Goal: Find specific page/section: Find specific page/section

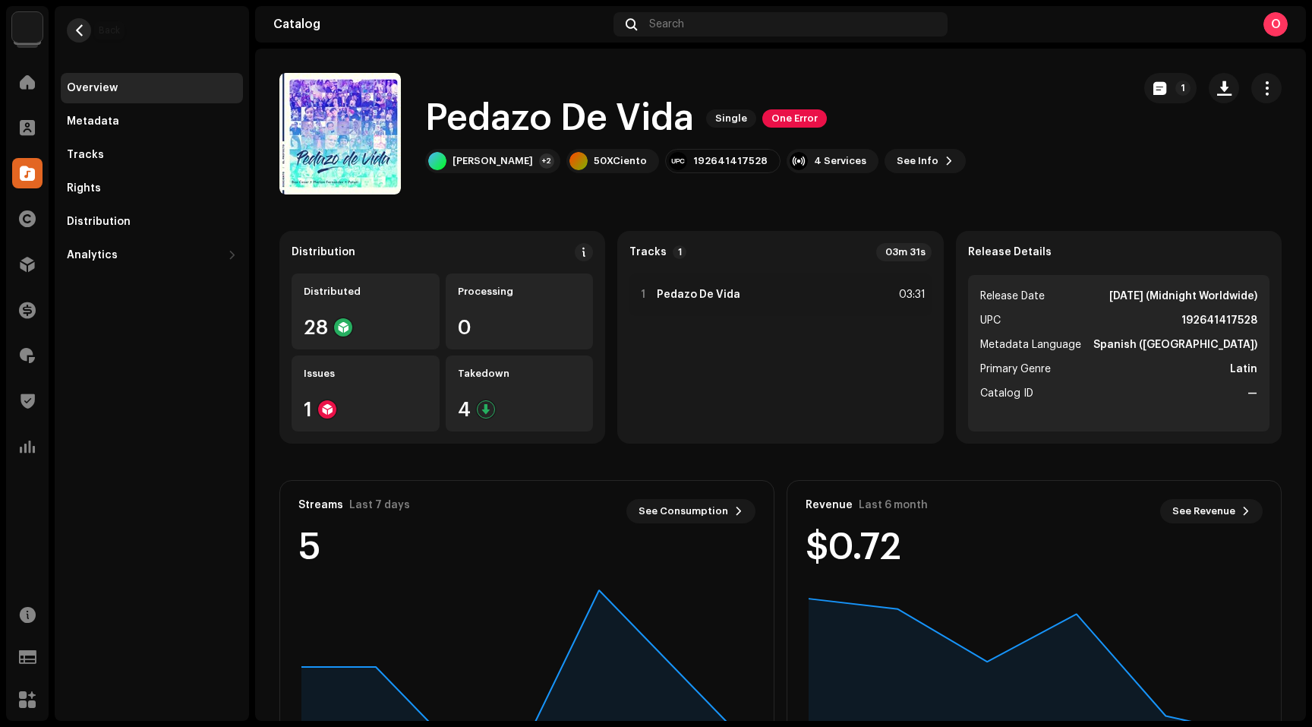
click at [81, 36] on span "button" at bounding box center [79, 30] width 11 height 12
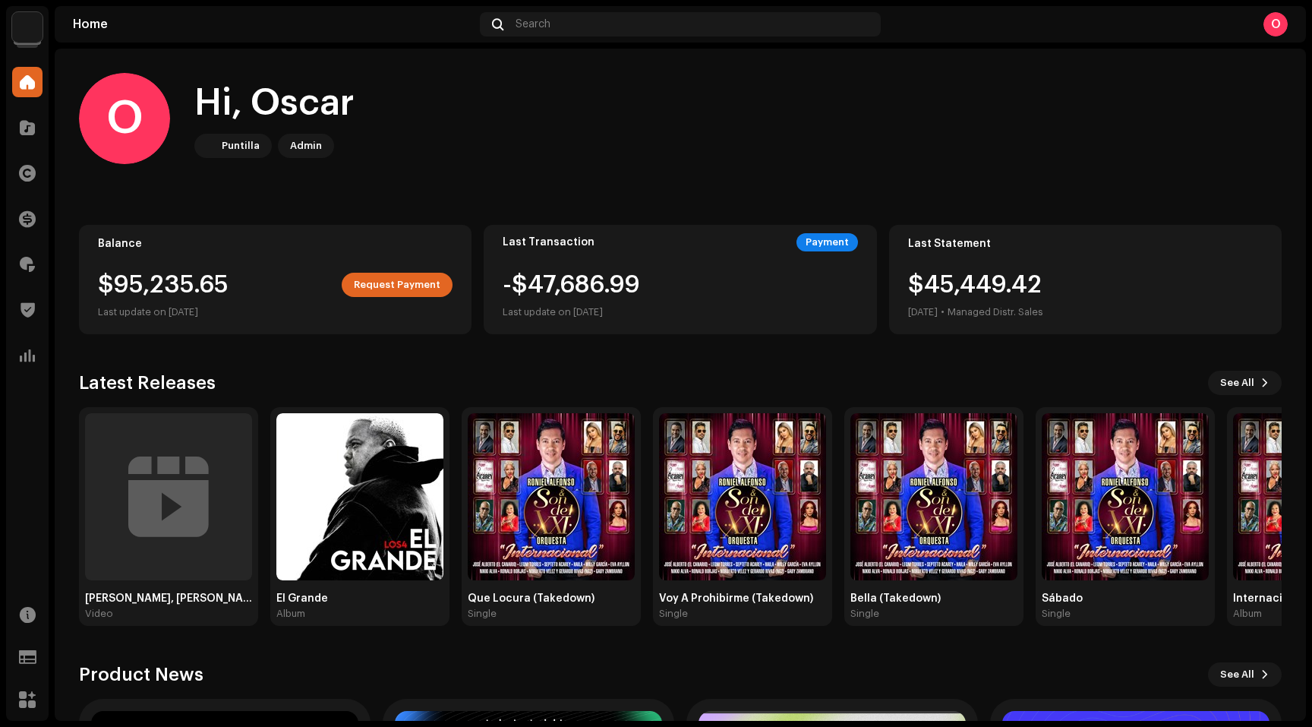
click at [30, 20] on img at bounding box center [27, 27] width 30 height 30
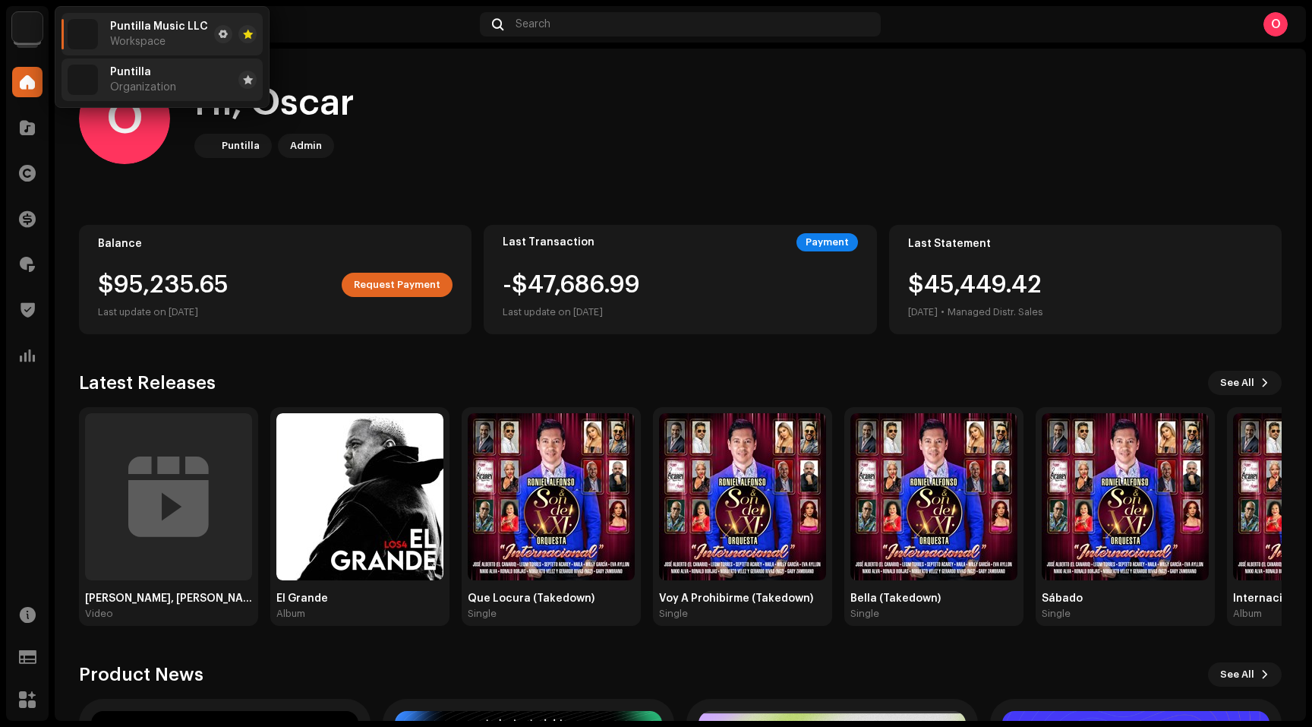
click at [133, 72] on span "Puntilla" at bounding box center [130, 72] width 41 height 12
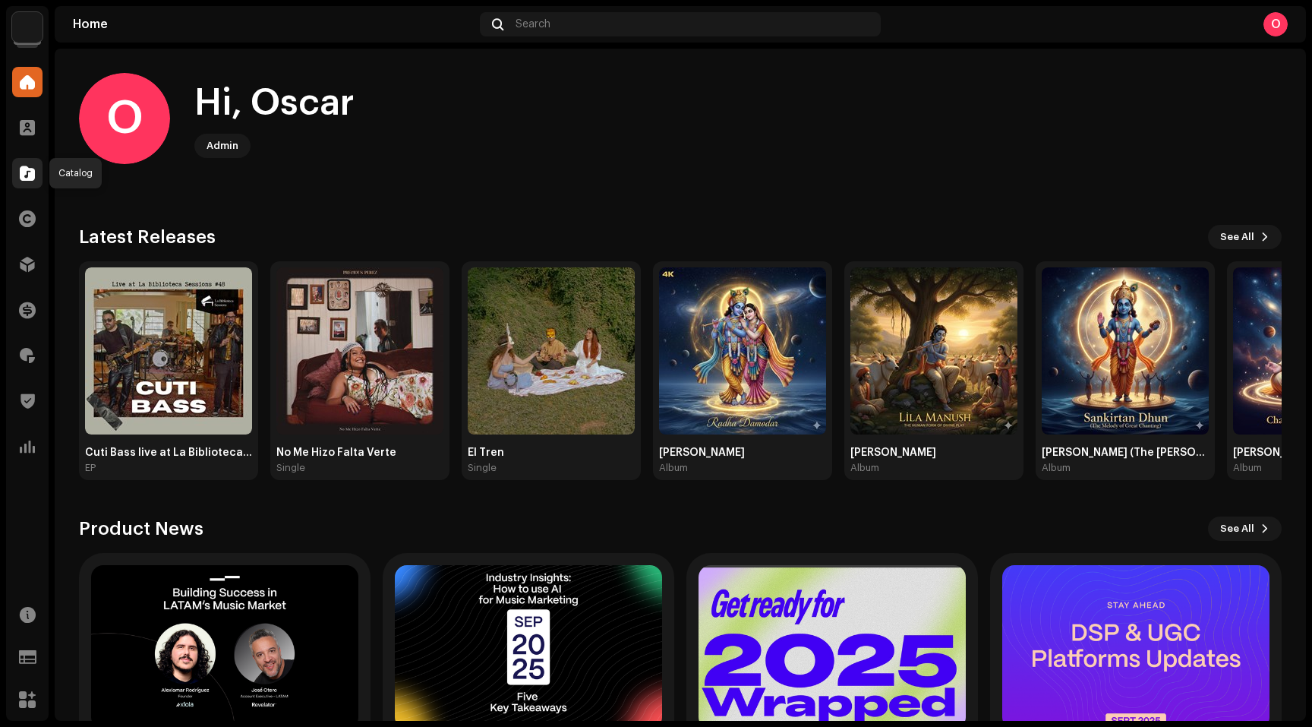
click at [27, 167] on span at bounding box center [27, 173] width 15 height 12
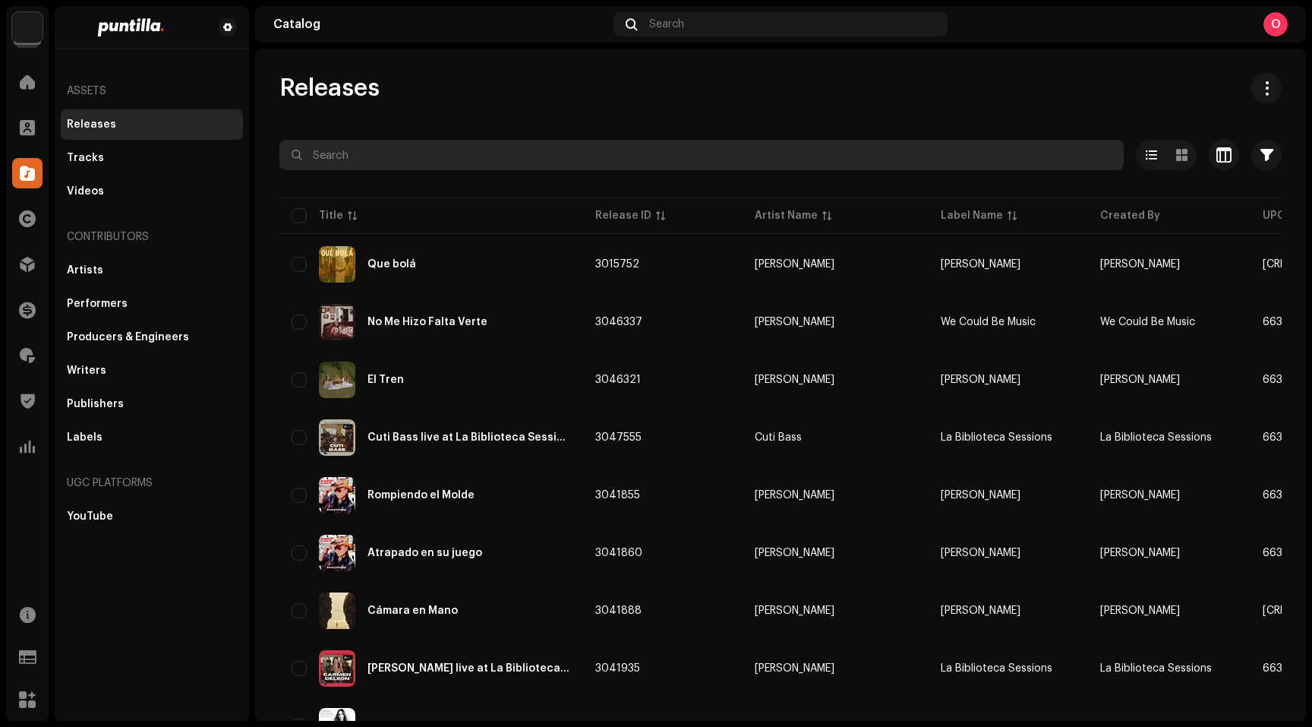
click at [384, 153] on input "text" at bounding box center [701, 155] width 844 height 30
paste input "QZEZZ2200303"
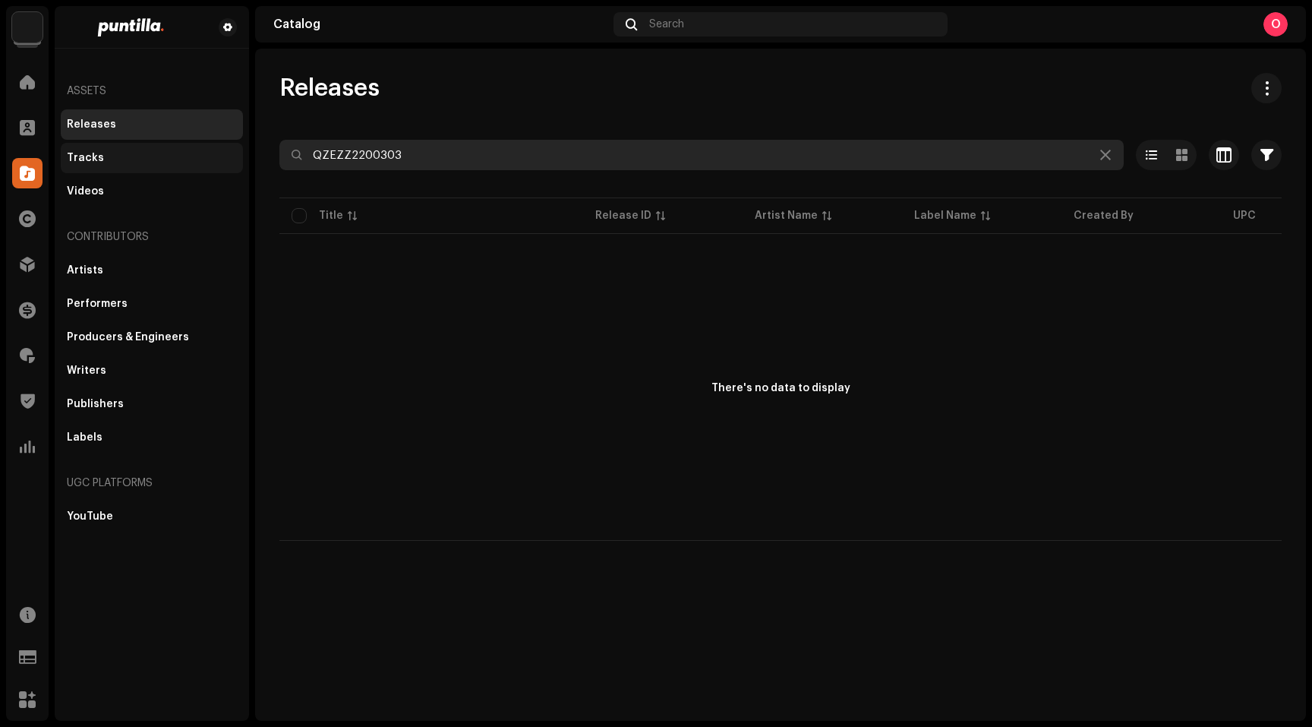
type input "QZEZZ2200303"
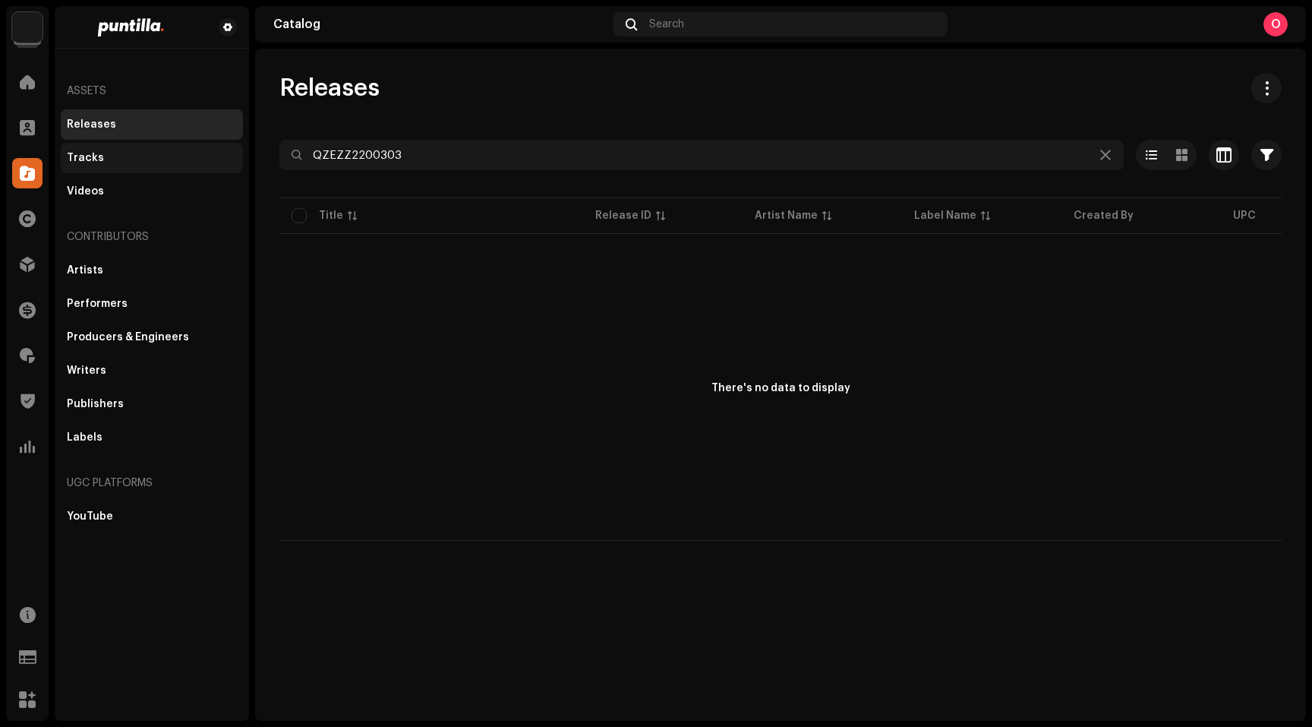
click at [137, 159] on div "Tracks" at bounding box center [152, 158] width 170 height 12
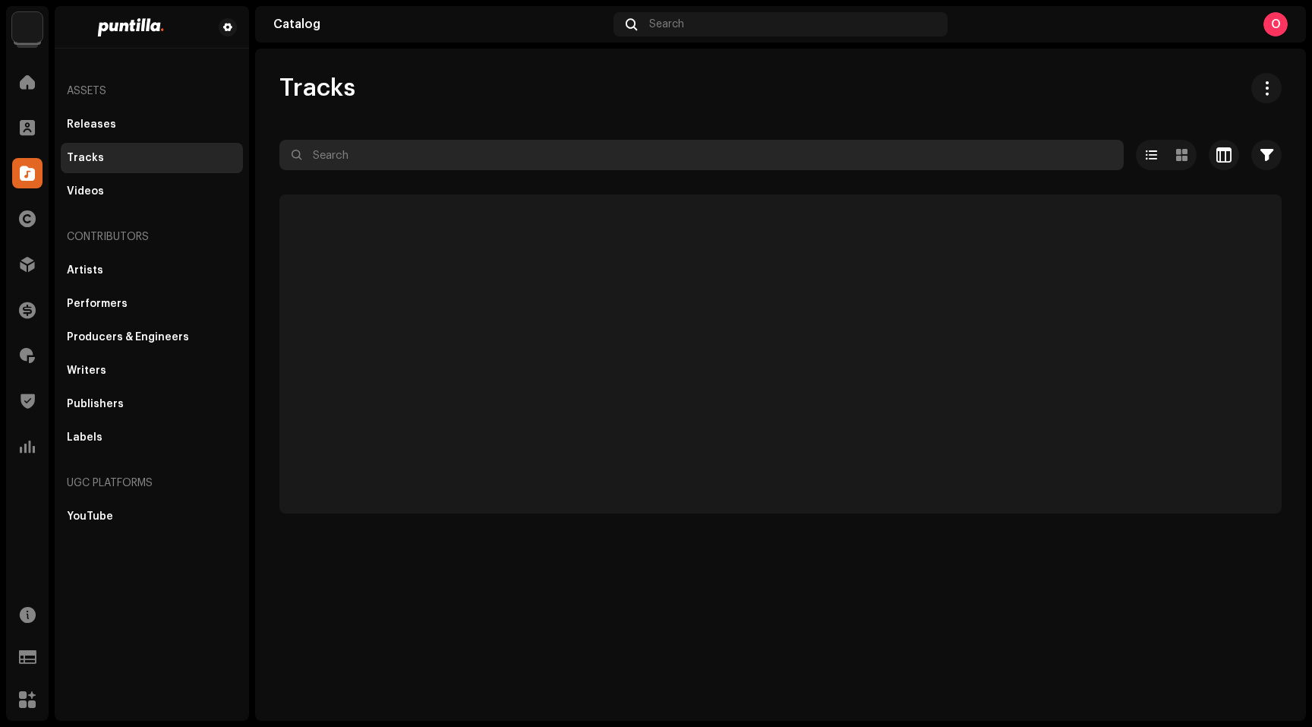
click at [438, 163] on input "text" at bounding box center [701, 155] width 844 height 30
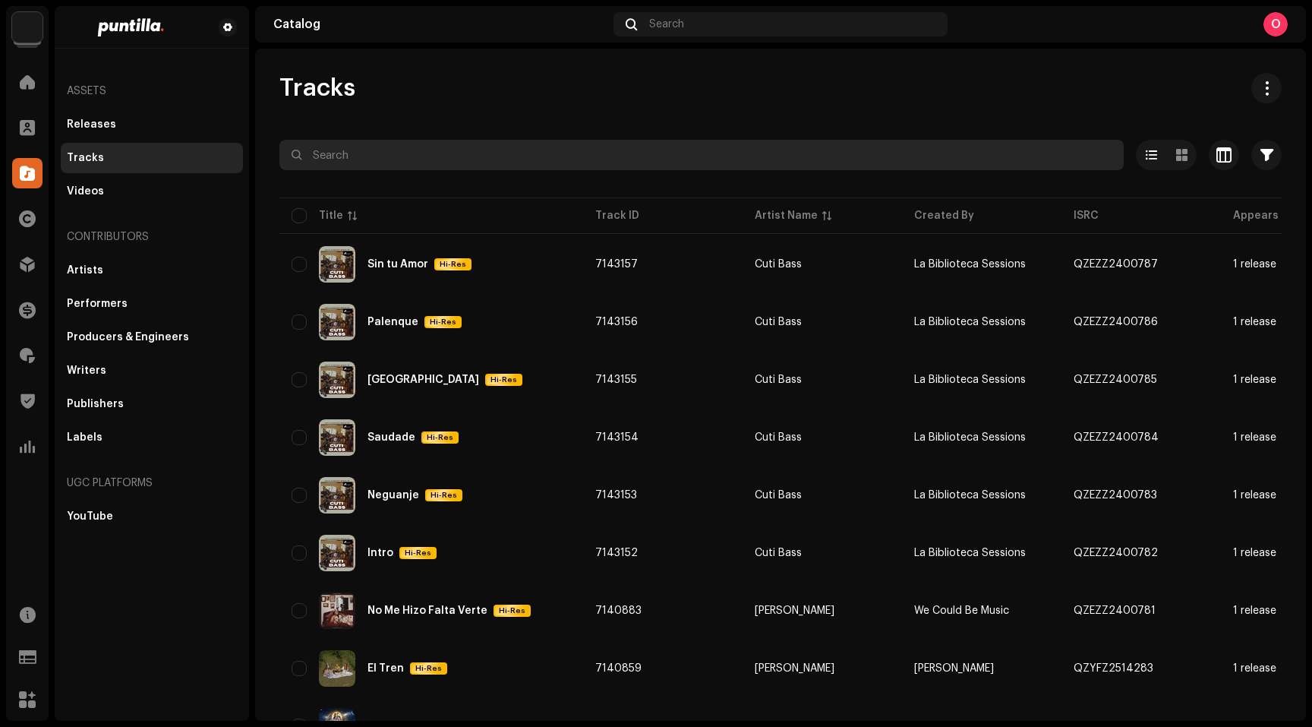
paste input "QZEZZ2200303"
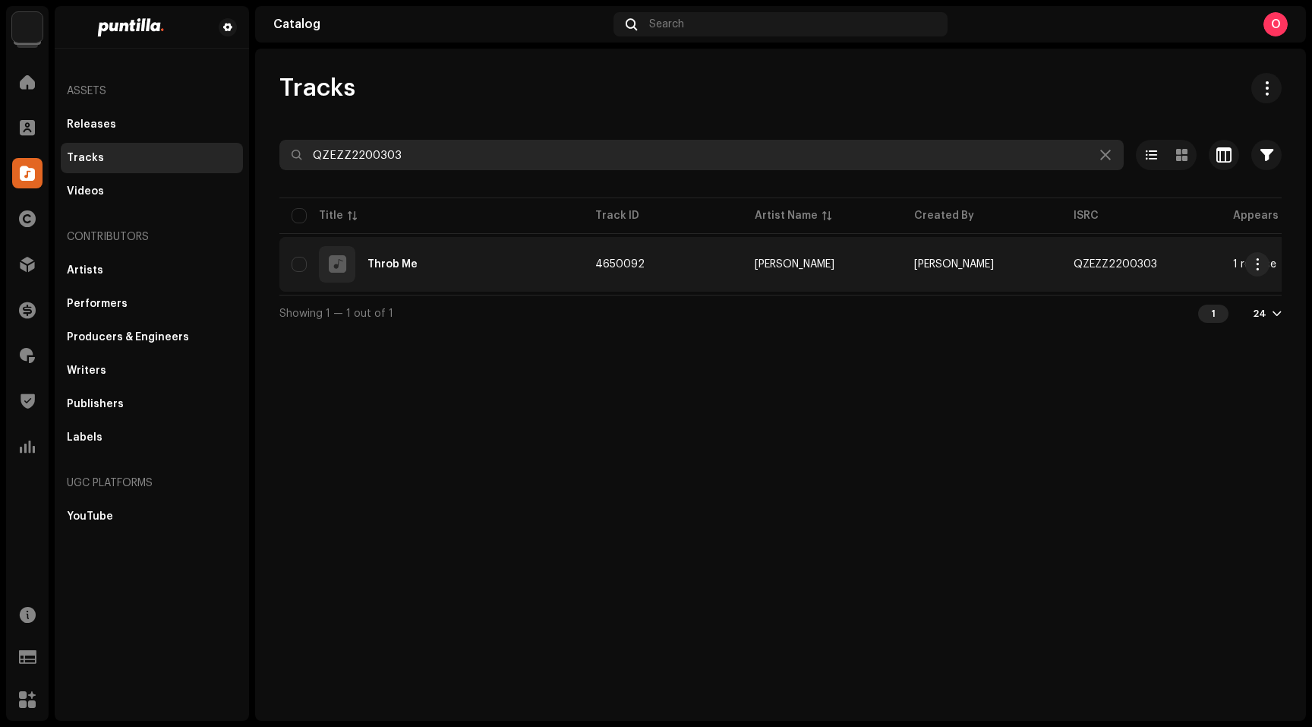
type input "QZEZZ2200303"
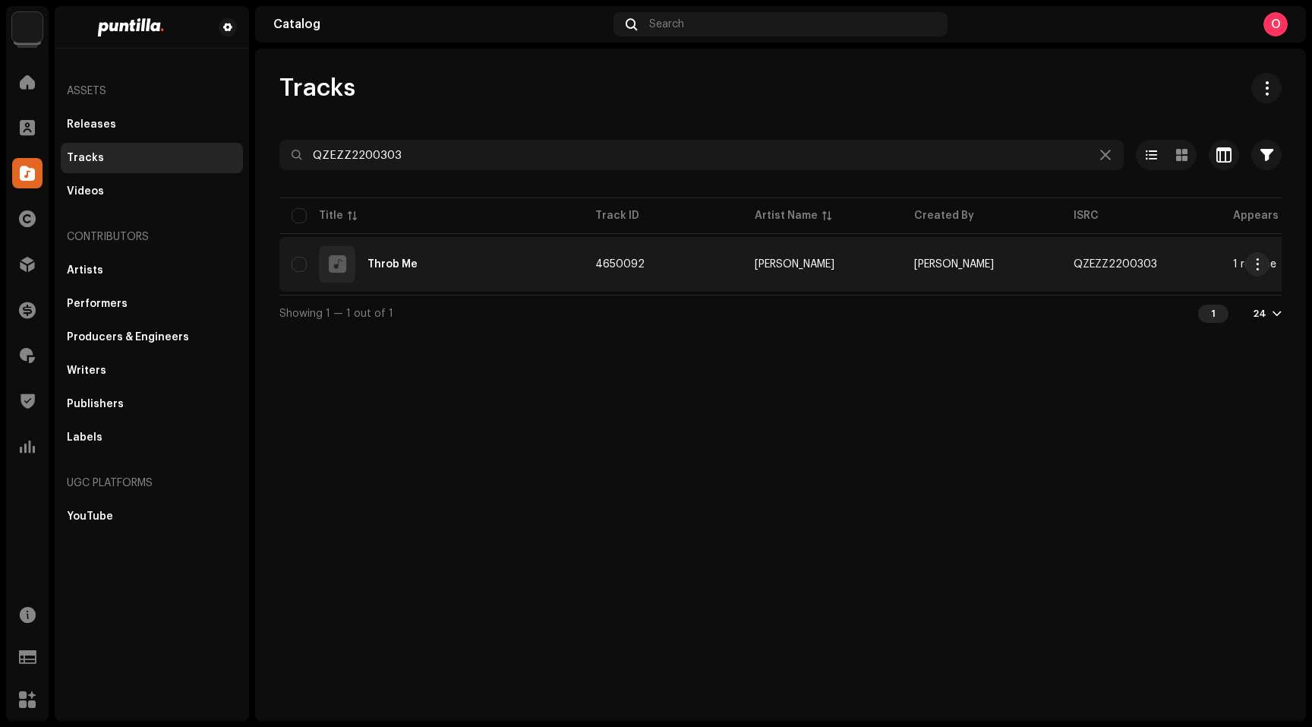
click at [401, 266] on div "Throb Me" at bounding box center [392, 264] width 50 height 11
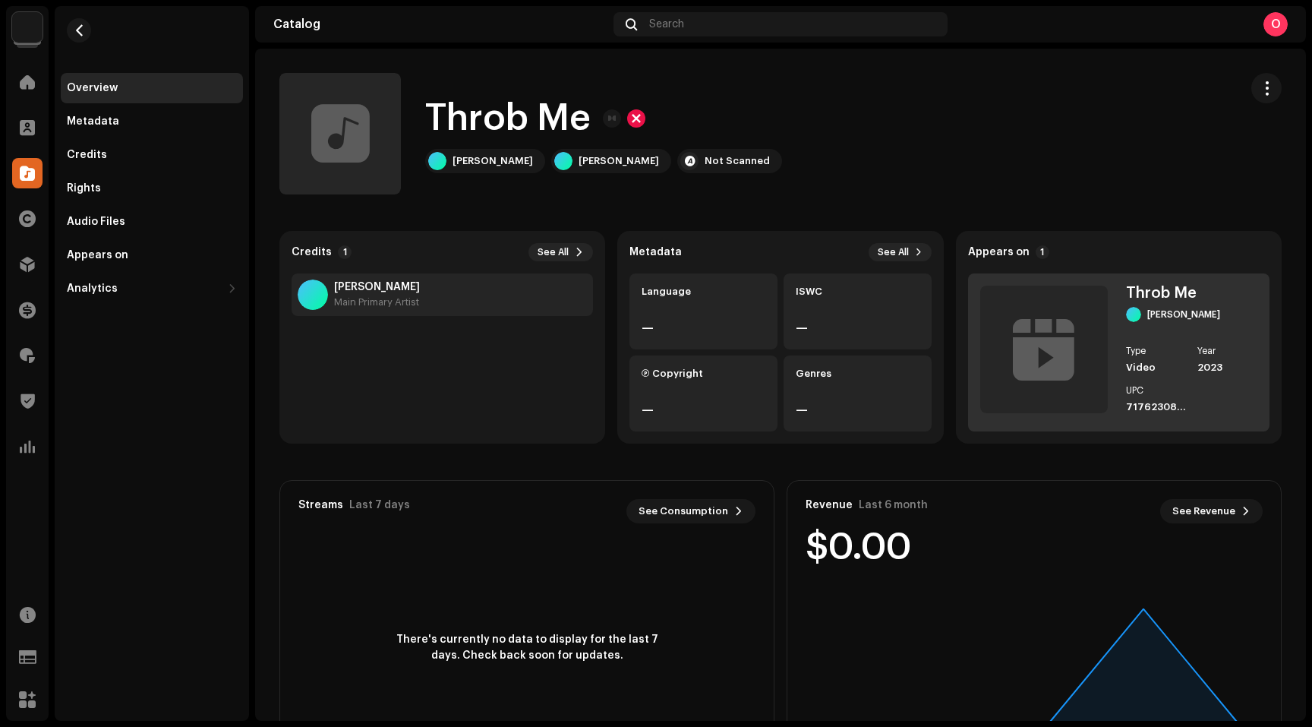
click at [1048, 289] on div at bounding box center [1044, 349] width 128 height 128
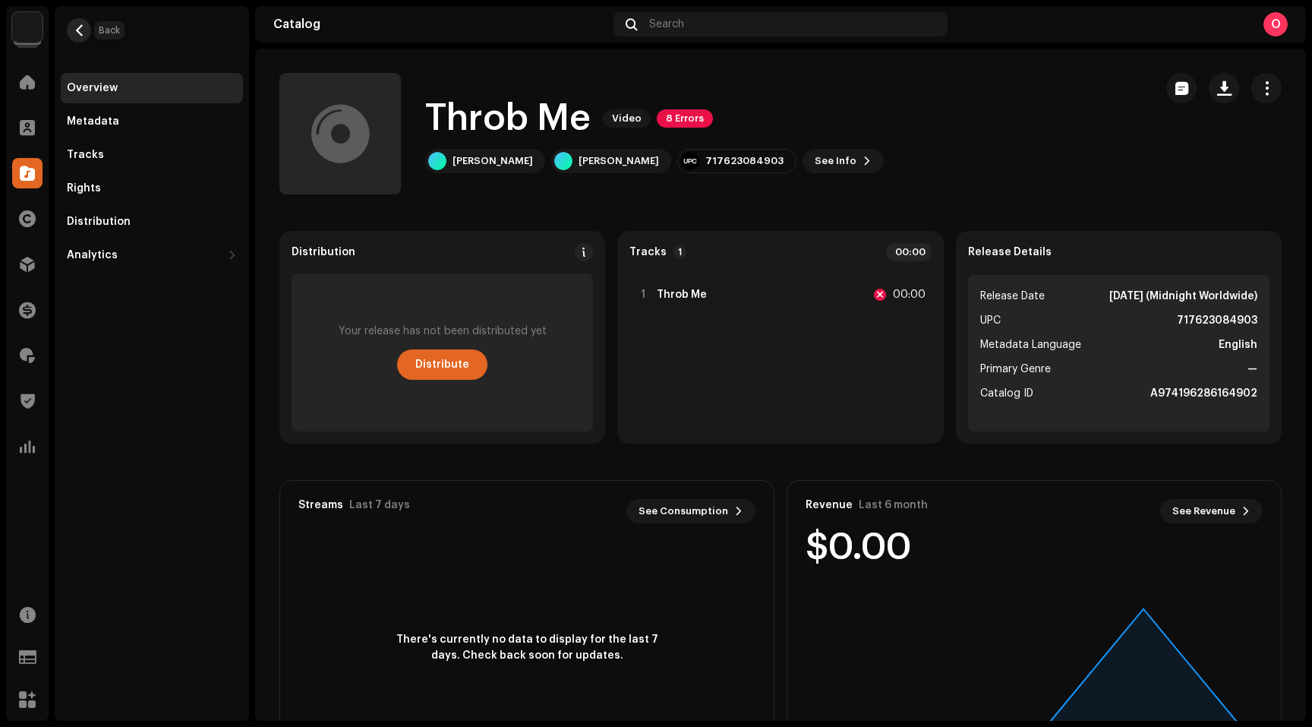
click at [81, 31] on span "button" at bounding box center [79, 30] width 11 height 12
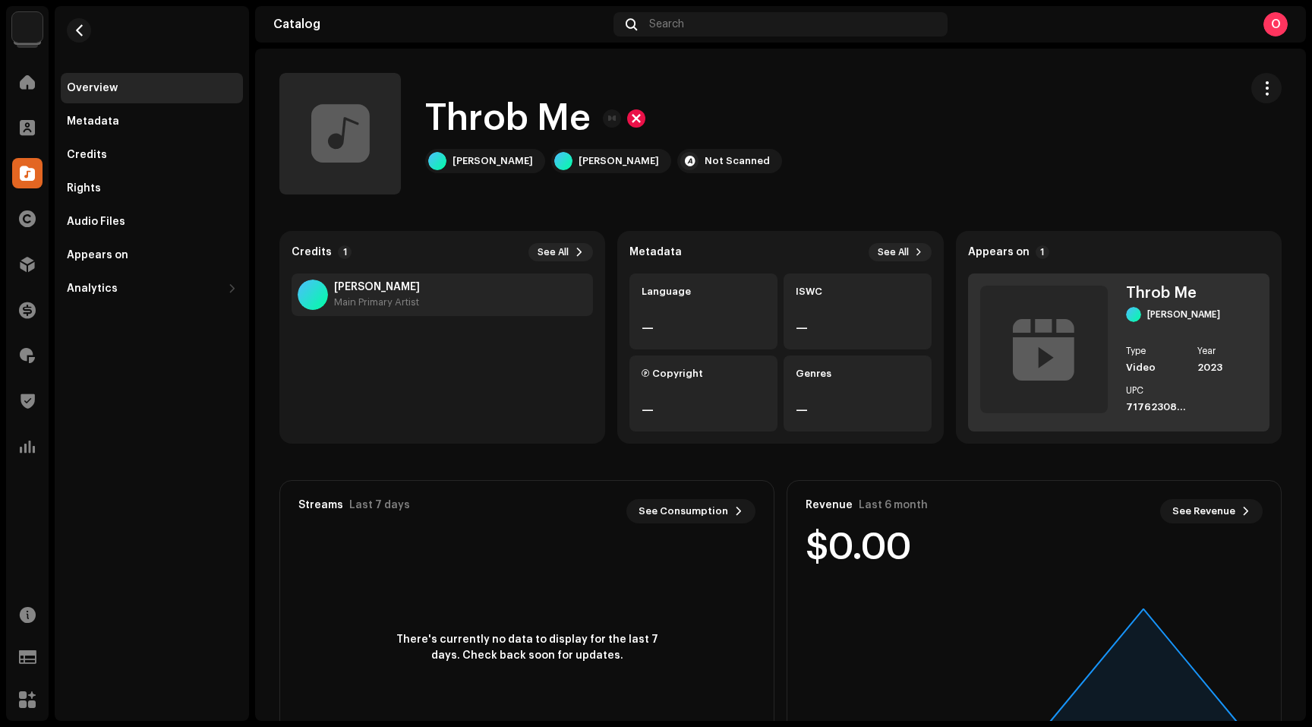
click at [1143, 408] on div "717623084903" at bounding box center [1156, 407] width 60 height 12
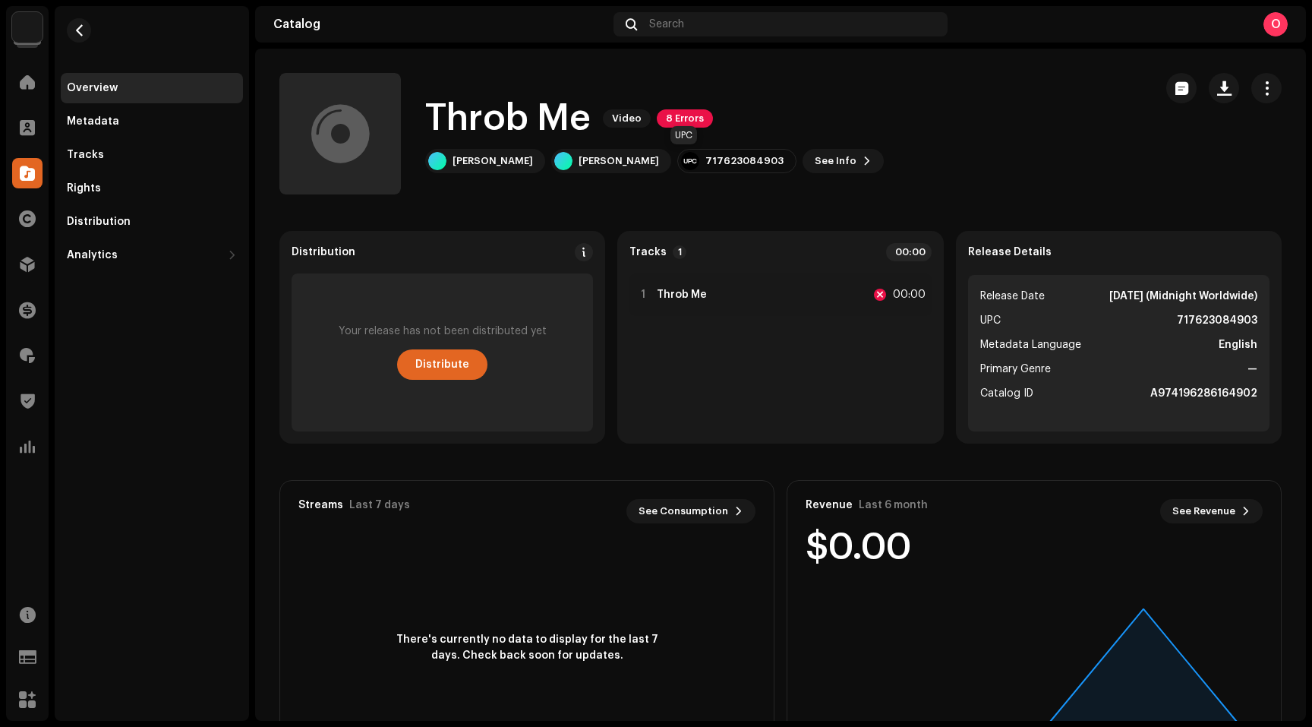
click at [705, 163] on div "717623084903" at bounding box center [744, 161] width 78 height 12
copy div "717623084903"
click at [84, 25] on span "button" at bounding box center [79, 30] width 11 height 12
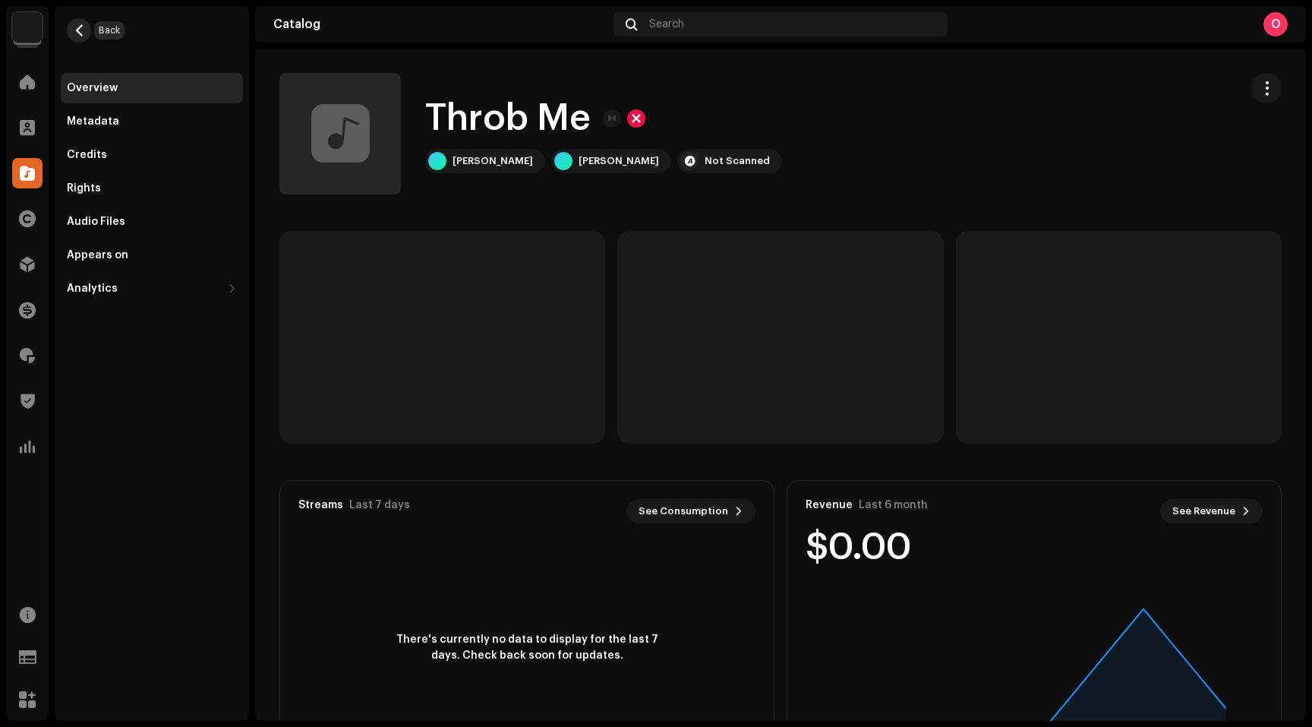
click at [81, 28] on span "button" at bounding box center [79, 30] width 11 height 12
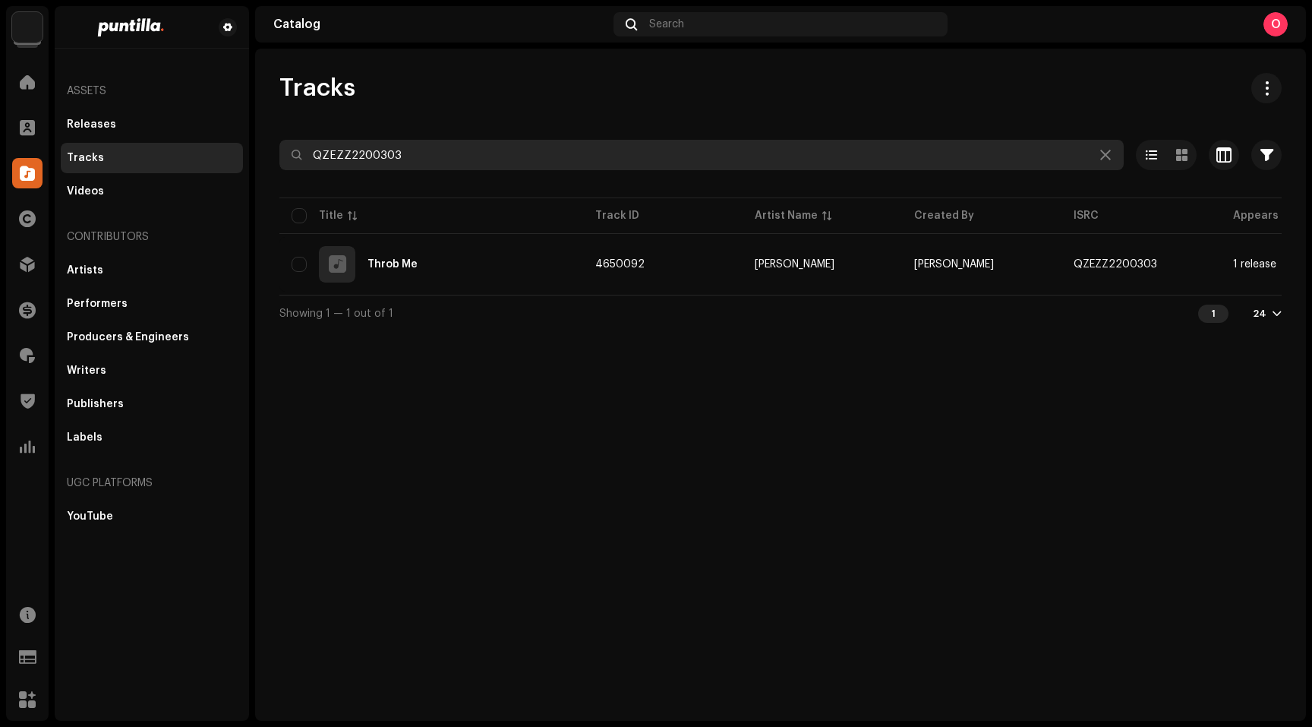
click at [478, 156] on input "QZEZZ2200303" at bounding box center [701, 155] width 844 height 30
paste input "7176230849"
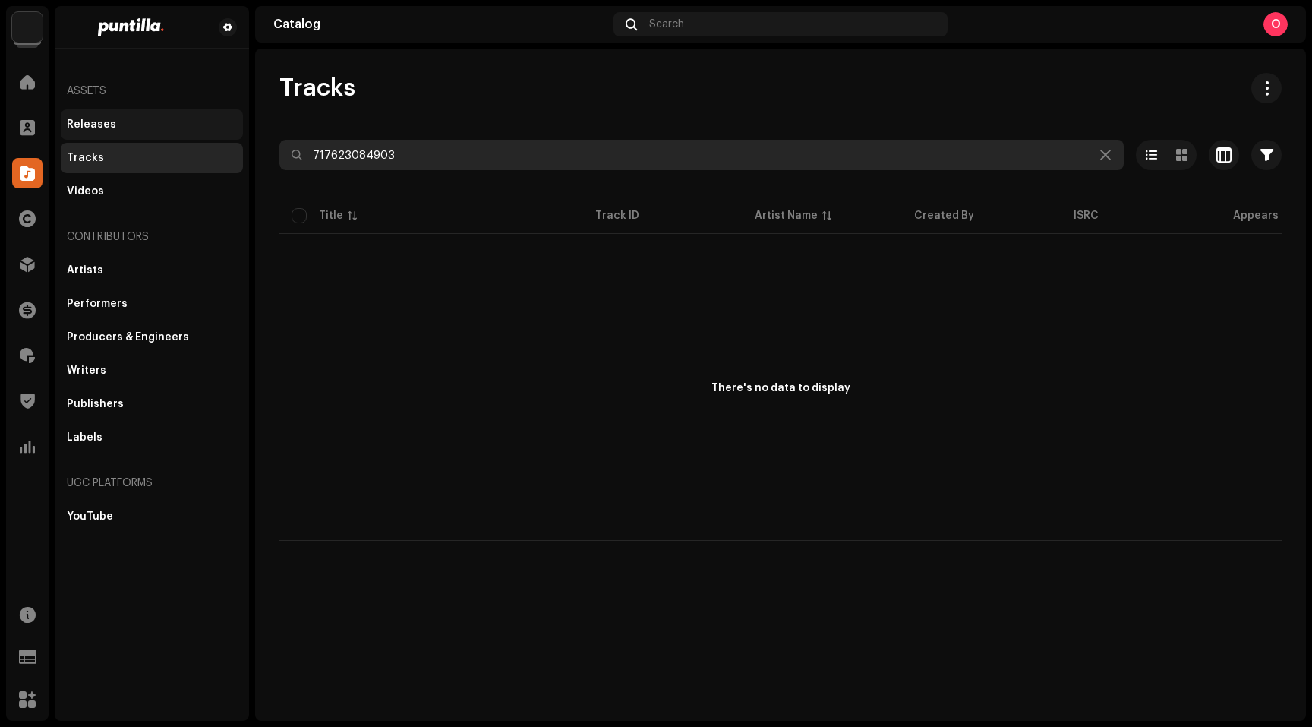
type input "717623084903"
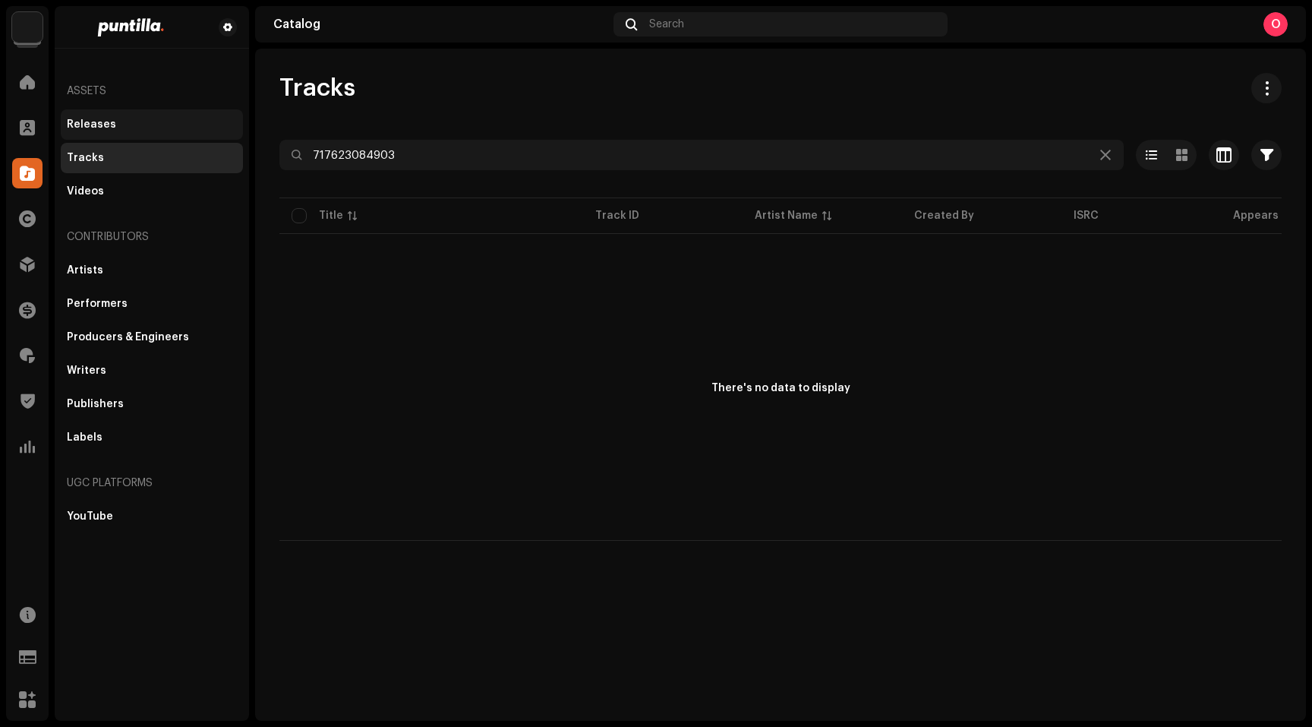
click at [114, 132] on div "Releases" at bounding box center [152, 124] width 182 height 30
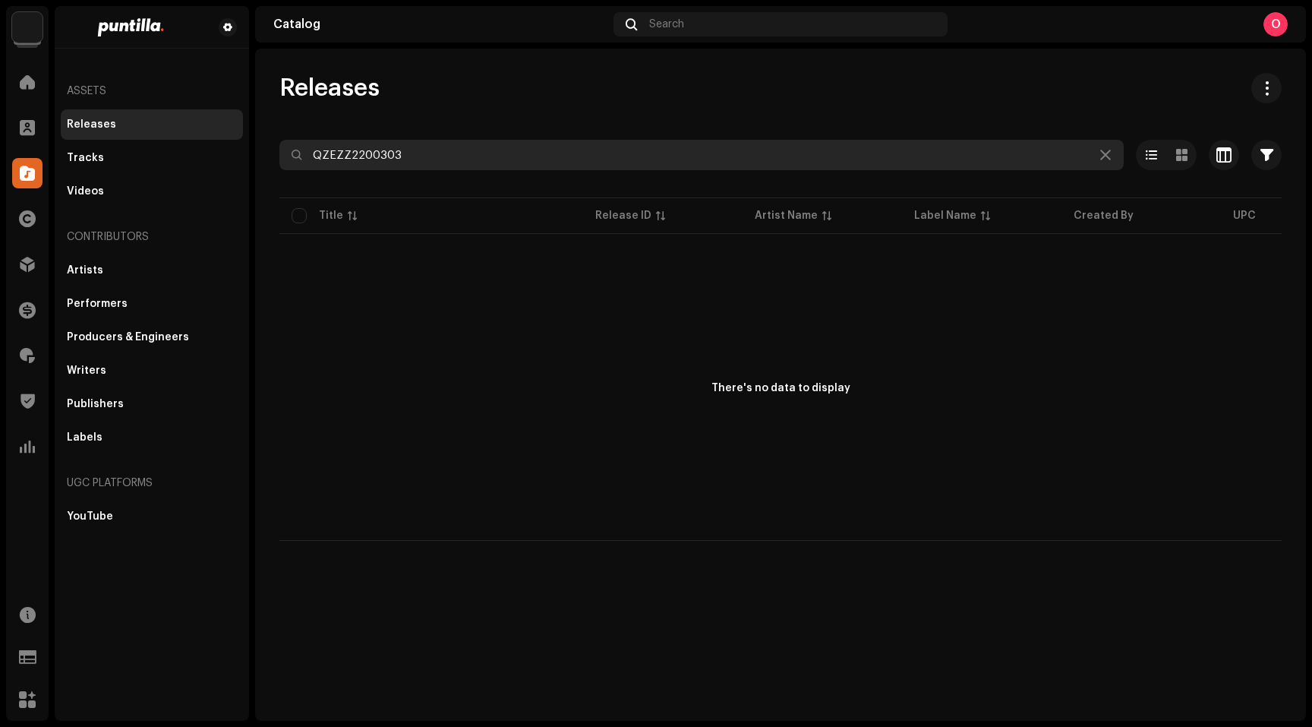
click at [434, 162] on input "QZEZZ2200303" at bounding box center [701, 155] width 844 height 30
paste input "7176230849"
type input "717623084903"
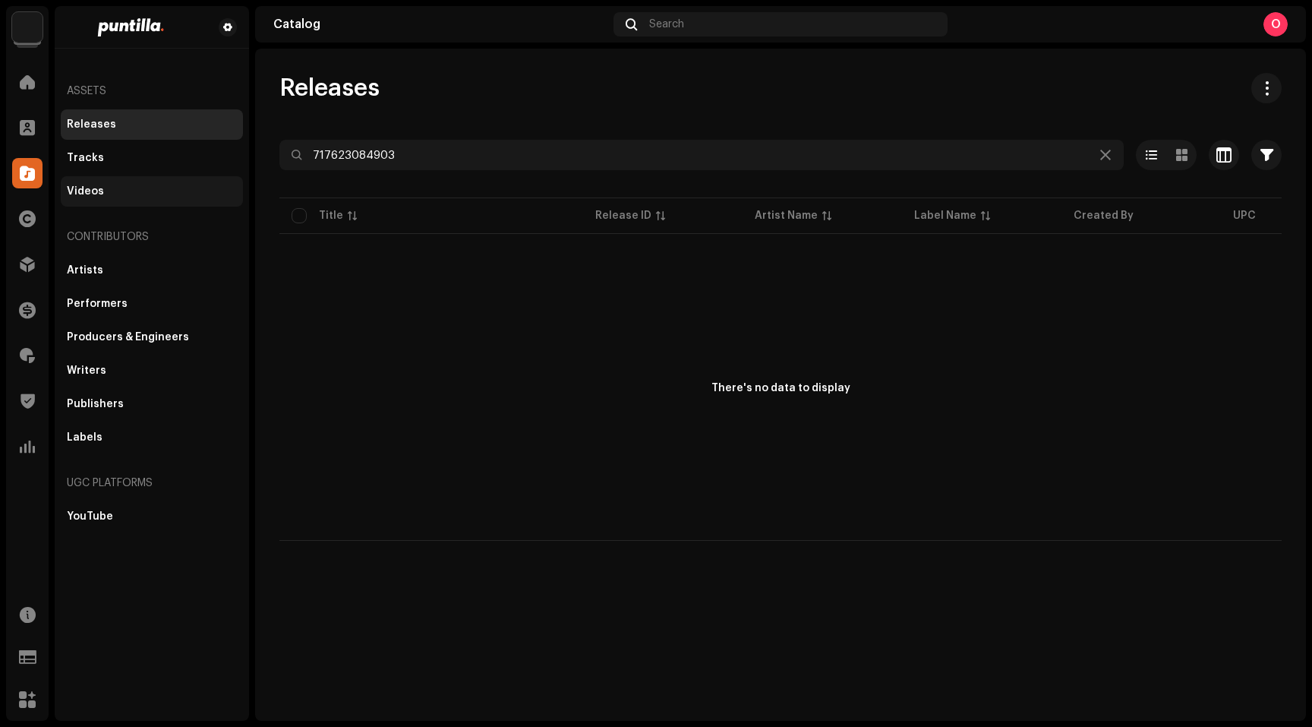
click at [107, 190] on div "Videos" at bounding box center [152, 191] width 170 height 12
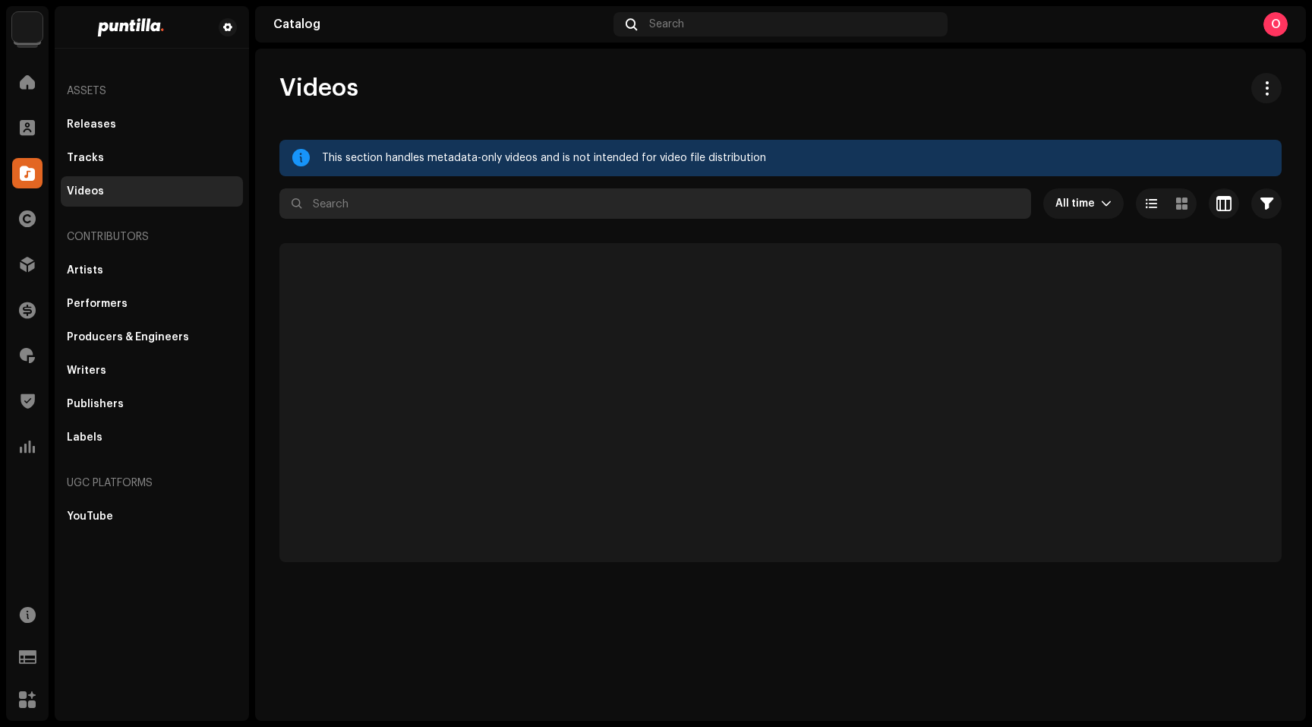
click at [386, 209] on input "text" at bounding box center [655, 203] width 752 height 30
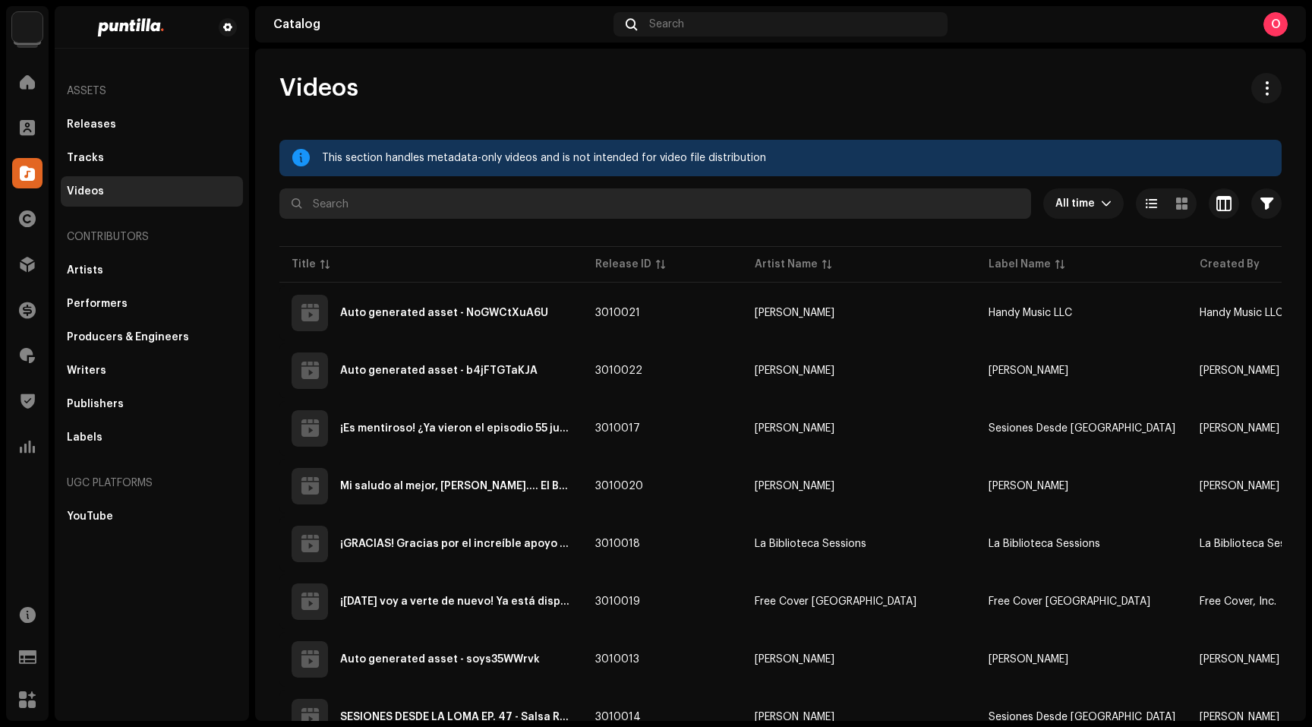
paste input "717623084903"
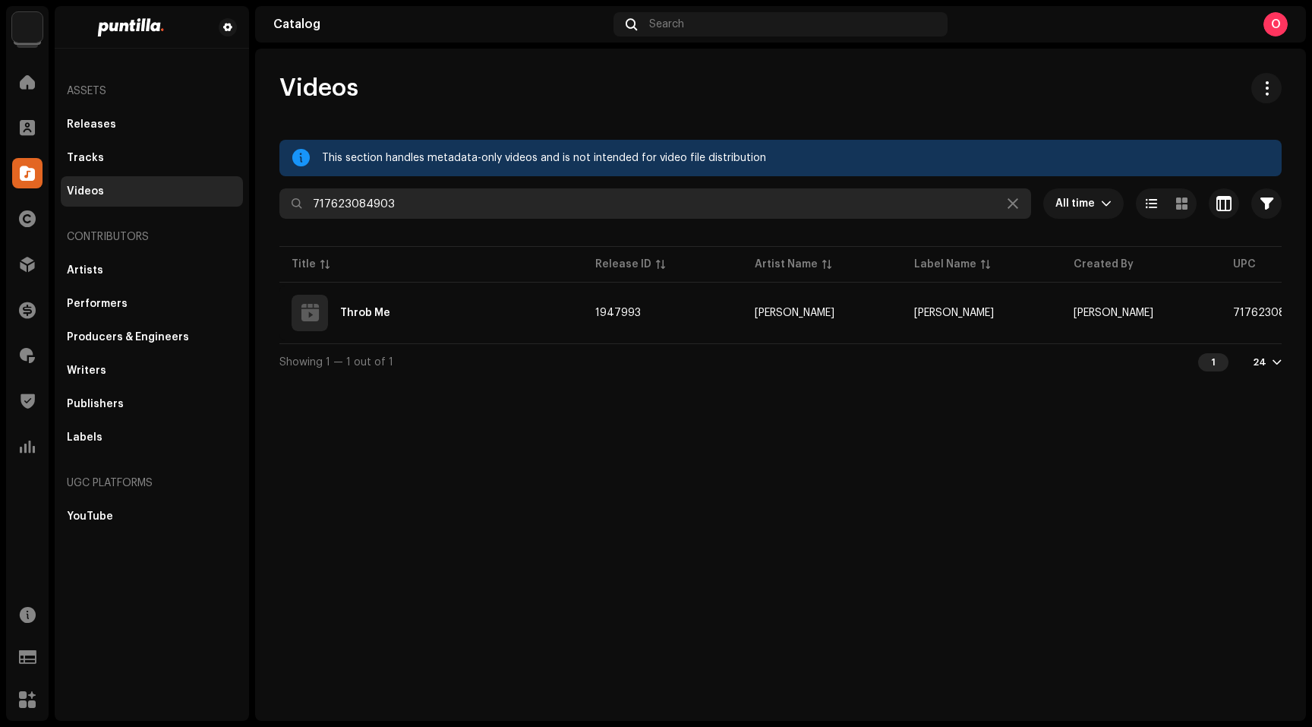
type input "717623084903"
